Goal: Find specific page/section: Find specific page/section

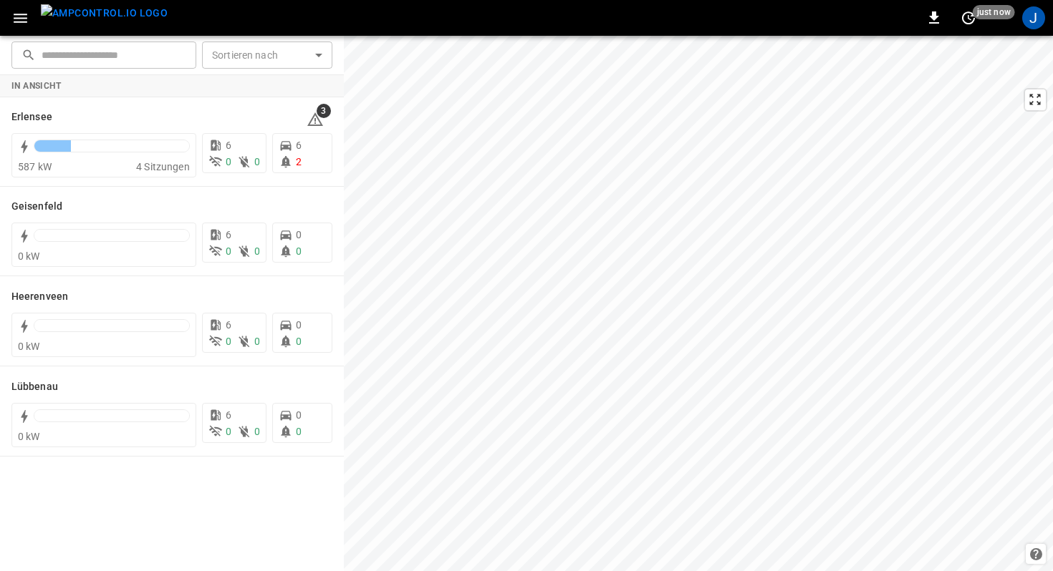
click at [18, 23] on icon "button" at bounding box center [20, 18] width 18 height 18
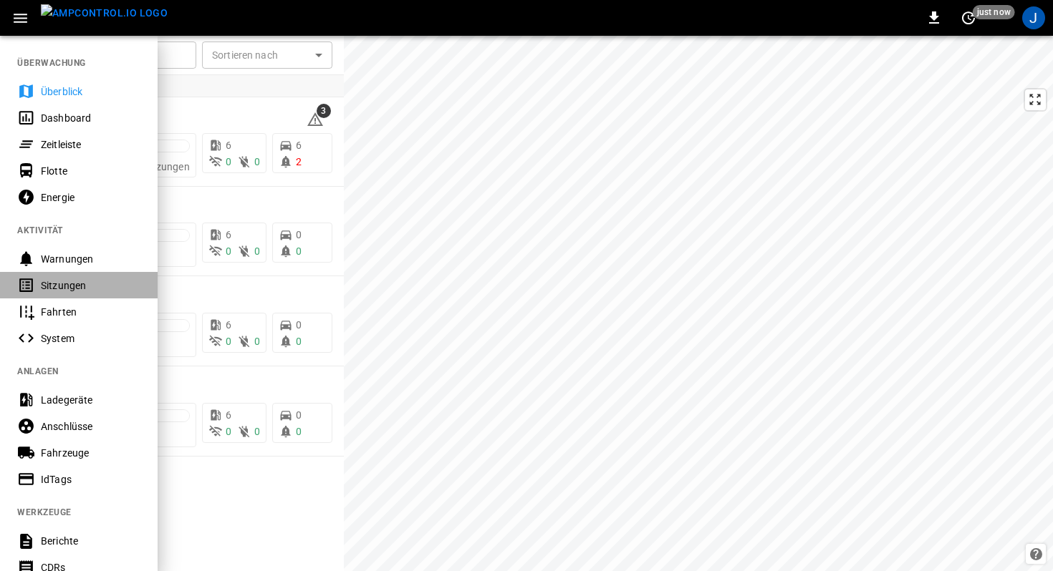
click at [75, 282] on div "Sitzungen" at bounding box center [91, 286] width 100 height 14
